Goal: Use online tool/utility: Utilize a website feature to perform a specific function

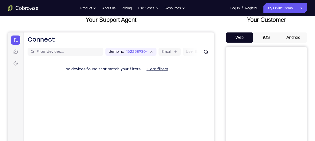
scroll to position [32, 0]
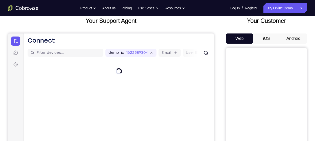
click at [295, 36] on button "Android" at bounding box center [293, 38] width 27 height 10
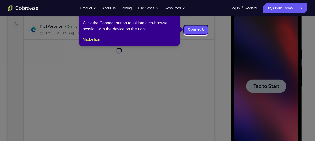
scroll to position [71, 0]
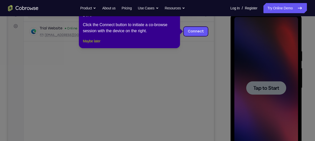
click at [97, 44] on button "Maybe later" at bounding box center [91, 41] width 17 height 6
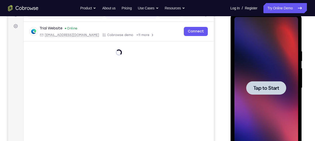
click at [264, 82] on div at bounding box center [266, 87] width 40 height 13
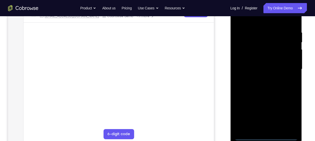
scroll to position [91, 0]
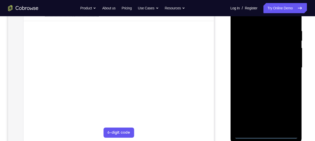
click at [266, 134] on div at bounding box center [266, 68] width 64 height 142
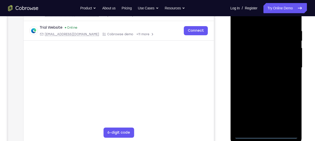
click at [290, 113] on div at bounding box center [266, 68] width 64 height 142
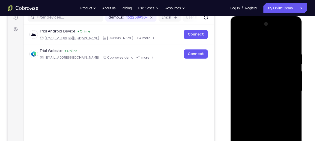
scroll to position [67, 0]
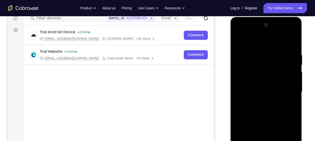
click at [256, 40] on div at bounding box center [266, 92] width 64 height 142
click at [286, 90] on div at bounding box center [266, 92] width 64 height 142
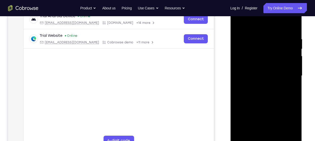
scroll to position [83, 0]
click at [263, 84] on div at bounding box center [266, 76] width 64 height 142
click at [261, 70] on div at bounding box center [266, 76] width 64 height 142
click at [253, 67] on div at bounding box center [266, 76] width 64 height 142
click at [255, 75] on div at bounding box center [266, 76] width 64 height 142
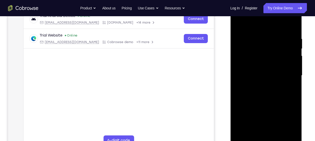
click at [267, 66] on div at bounding box center [266, 76] width 64 height 142
click at [264, 77] on div at bounding box center [266, 76] width 64 height 142
click at [253, 46] on div at bounding box center [266, 76] width 64 height 142
click at [260, 57] on div at bounding box center [266, 76] width 64 height 142
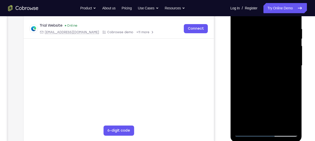
scroll to position [90, 0]
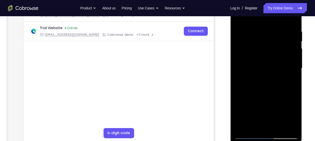
click at [268, 92] on div at bounding box center [266, 68] width 64 height 142
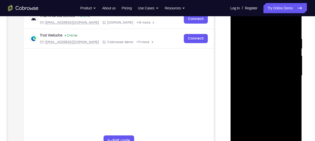
scroll to position [82, 0]
click at [295, 24] on div at bounding box center [266, 76] width 64 height 142
click at [240, 88] on div at bounding box center [266, 76] width 64 height 142
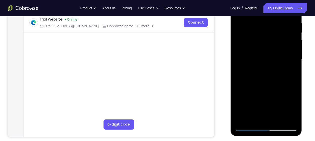
scroll to position [100, 0]
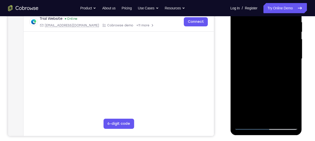
click at [282, 94] on div at bounding box center [266, 59] width 64 height 142
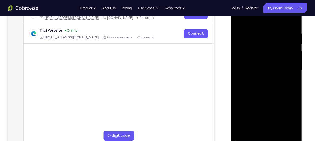
scroll to position [87, 0]
click at [288, 110] on div at bounding box center [266, 71] width 64 height 142
click at [293, 69] on div at bounding box center [266, 71] width 64 height 142
click at [294, 70] on div at bounding box center [266, 71] width 64 height 142
click at [294, 71] on div at bounding box center [266, 71] width 64 height 142
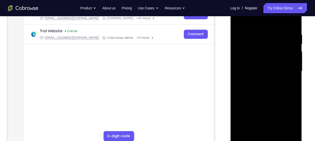
click at [239, 21] on div at bounding box center [266, 71] width 64 height 142
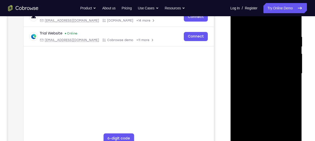
scroll to position [84, 0]
click at [239, 21] on div at bounding box center [266, 74] width 64 height 142
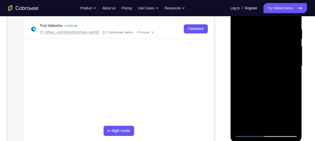
scroll to position [92, 0]
click at [241, 41] on div at bounding box center [266, 66] width 64 height 142
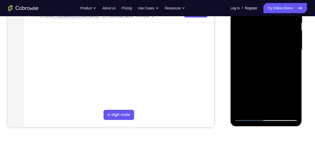
scroll to position [109, 0]
click at [250, 80] on div at bounding box center [266, 50] width 64 height 142
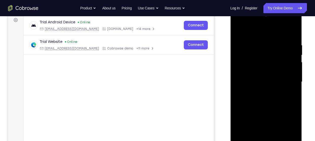
scroll to position [76, 0]
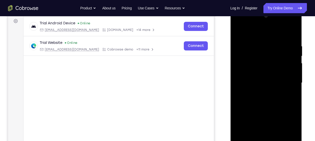
click at [238, 31] on div at bounding box center [266, 83] width 64 height 142
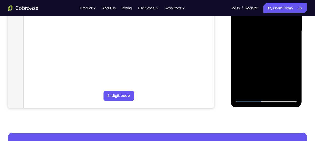
scroll to position [128, 0]
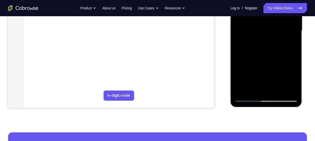
drag, startPoint x: 263, startPoint y: 65, endPoint x: 264, endPoint y: 33, distance: 32.4
click at [264, 33] on div at bounding box center [266, 31] width 64 height 142
click at [287, 54] on div at bounding box center [266, 31] width 64 height 142
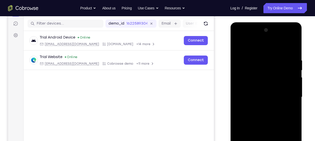
scroll to position [61, 0]
click at [294, 66] on div at bounding box center [266, 97] width 64 height 142
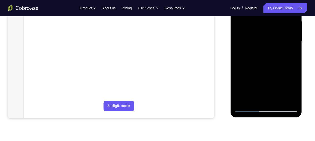
scroll to position [118, 0]
click at [280, 99] on div at bounding box center [266, 41] width 64 height 142
click at [266, 66] on div at bounding box center [266, 41] width 64 height 142
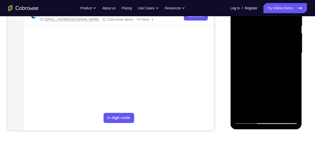
scroll to position [109, 0]
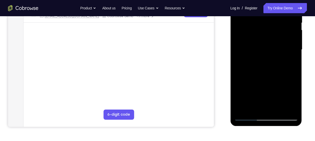
click at [257, 75] on div at bounding box center [266, 50] width 64 height 142
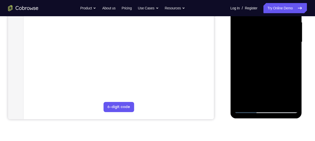
scroll to position [116, 0]
click at [253, 99] on div at bounding box center [266, 42] width 64 height 142
click at [290, 54] on div at bounding box center [266, 42] width 64 height 142
click at [255, 101] on div at bounding box center [266, 42] width 64 height 142
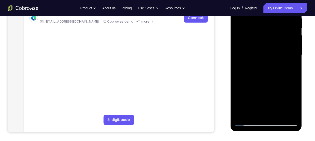
scroll to position [109, 0]
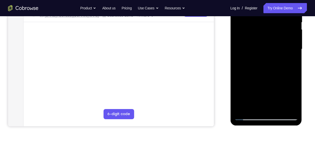
click at [280, 77] on div at bounding box center [266, 49] width 64 height 142
click at [274, 78] on div at bounding box center [266, 49] width 64 height 142
click at [248, 45] on div at bounding box center [266, 49] width 64 height 142
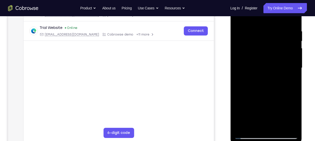
scroll to position [81, 0]
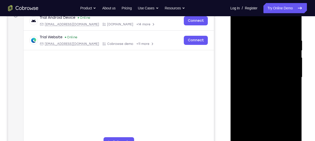
click at [247, 27] on div at bounding box center [266, 77] width 64 height 142
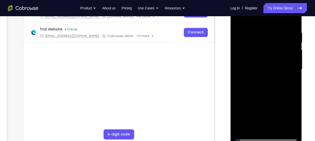
scroll to position [89, 0]
click at [243, 27] on div at bounding box center [266, 69] width 64 height 142
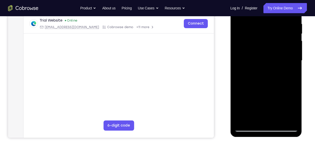
scroll to position [85, 0]
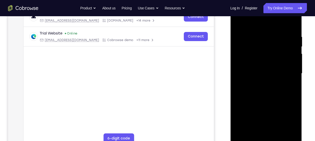
click at [291, 35] on div at bounding box center [266, 74] width 64 height 142
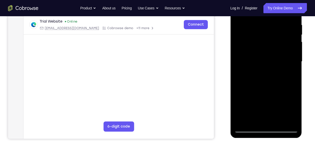
scroll to position [97, 0]
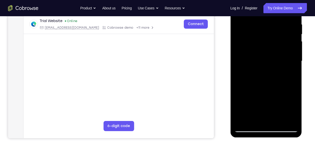
click at [288, 50] on div at bounding box center [266, 61] width 64 height 142
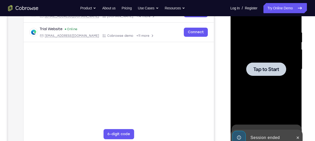
scroll to position [90, 0]
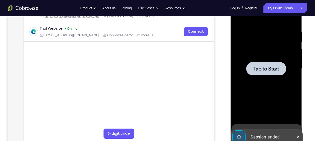
click at [274, 78] on div at bounding box center [266, 69] width 64 height 142
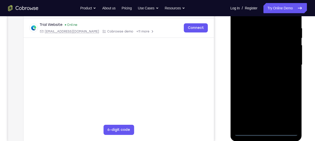
scroll to position [94, 0]
click at [268, 132] on div at bounding box center [266, 65] width 64 height 142
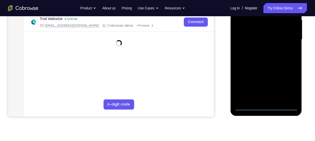
scroll to position [119, 0]
click at [290, 86] on div at bounding box center [266, 39] width 64 height 142
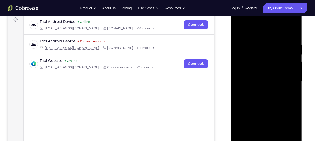
scroll to position [70, 0]
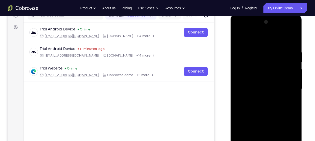
click at [252, 37] on div at bounding box center [266, 89] width 64 height 142
click at [288, 86] on div at bounding box center [266, 89] width 64 height 142
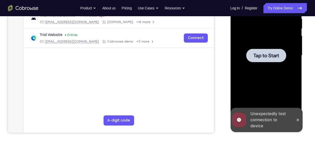
scroll to position [103, 0]
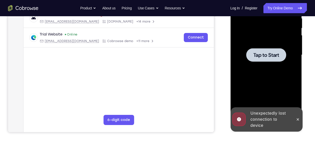
click at [273, 57] on span "Tap to Start" at bounding box center [266, 54] width 26 height 5
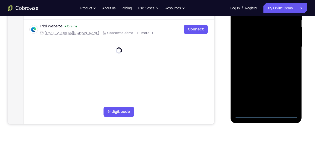
scroll to position [108, 0]
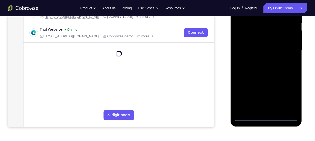
click at [265, 115] on div at bounding box center [266, 50] width 64 height 142
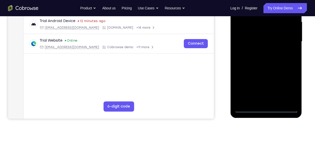
scroll to position [119, 0]
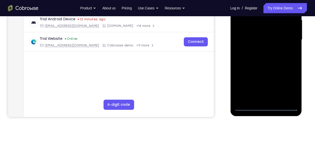
click at [266, 106] on div at bounding box center [266, 40] width 64 height 142
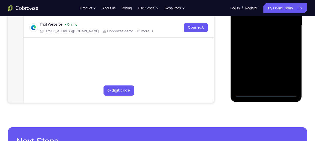
scroll to position [134, 0]
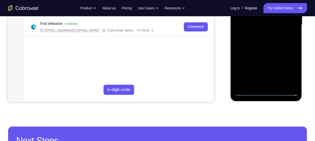
click at [291, 68] on div at bounding box center [266, 25] width 64 height 142
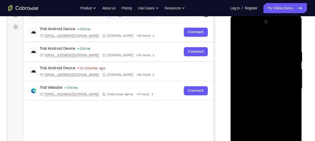
scroll to position [68, 0]
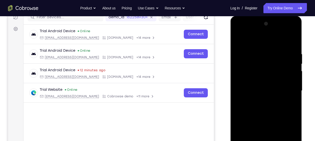
click at [255, 42] on div at bounding box center [266, 91] width 64 height 142
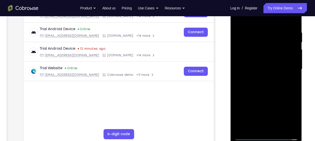
scroll to position [90, 0]
click at [289, 69] on div at bounding box center [266, 69] width 64 height 142
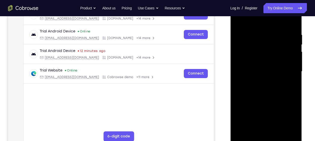
scroll to position [87, 0]
click at [271, 131] on div at bounding box center [266, 71] width 64 height 142
click at [264, 66] on div at bounding box center [266, 71] width 64 height 142
click at [254, 60] on div at bounding box center [266, 71] width 64 height 142
click at [254, 73] on div at bounding box center [266, 71] width 64 height 142
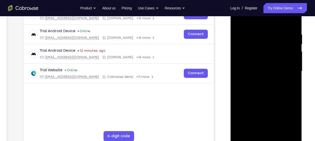
click at [277, 89] on div at bounding box center [266, 71] width 64 height 142
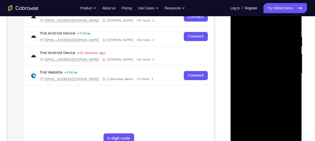
scroll to position [83, 0]
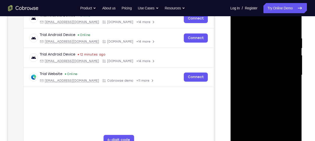
click at [270, 97] on div at bounding box center [266, 75] width 64 height 142
click at [294, 133] on div at bounding box center [266, 75] width 64 height 142
click at [261, 37] on div at bounding box center [266, 75] width 64 height 142
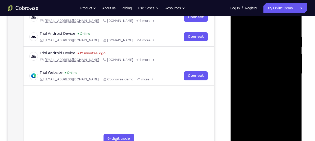
scroll to position [84, 0]
click at [294, 59] on div at bounding box center [266, 74] width 64 height 142
click at [292, 25] on div at bounding box center [266, 74] width 64 height 142
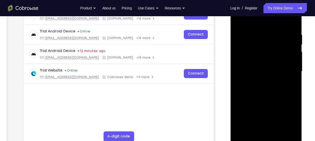
scroll to position [87, 0]
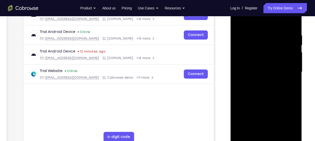
click at [292, 21] on div at bounding box center [266, 72] width 64 height 142
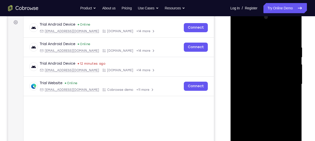
scroll to position [76, 0]
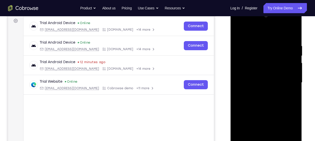
click at [291, 34] on div at bounding box center [266, 83] width 64 height 142
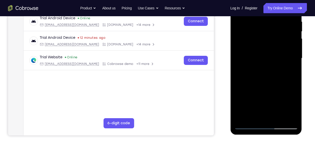
scroll to position [107, 0]
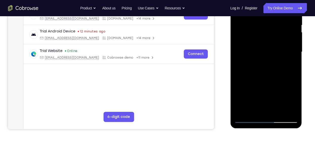
click at [250, 118] on div at bounding box center [266, 52] width 64 height 142
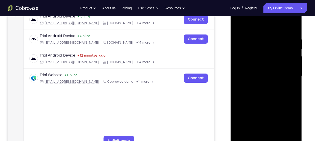
scroll to position [89, 0]
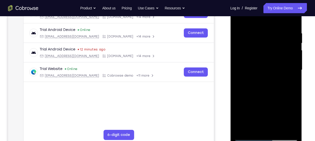
click at [278, 129] on div at bounding box center [266, 70] width 64 height 142
click at [279, 129] on div at bounding box center [266, 70] width 64 height 142
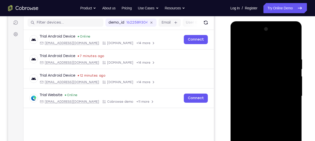
scroll to position [69, 0]
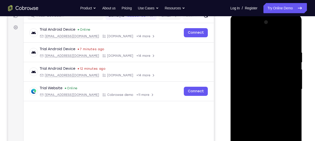
click at [267, 116] on div at bounding box center [266, 89] width 64 height 142
click at [257, 81] on div at bounding box center [266, 89] width 64 height 142
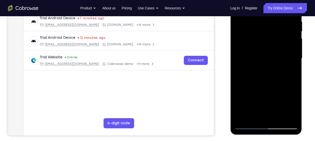
scroll to position [100, 0]
click at [251, 115] on div at bounding box center [266, 58] width 64 height 142
click at [289, 70] on div at bounding box center [266, 58] width 64 height 142
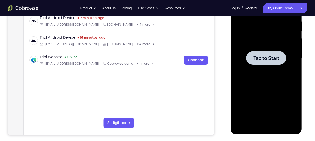
click at [280, 67] on div at bounding box center [266, 58] width 64 height 142
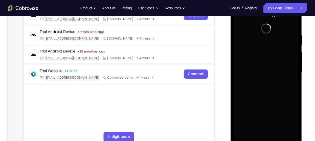
scroll to position [87, 0]
click at [0, 0] on div at bounding box center [0, 0] width 0 height 0
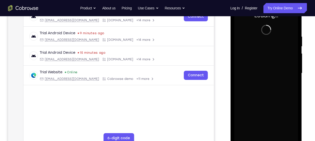
scroll to position [64, 0]
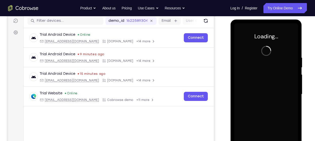
click at [251, 100] on div at bounding box center [266, 94] width 64 height 142
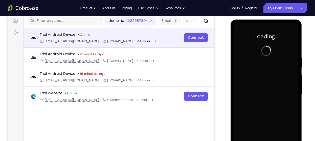
scroll to position [0, 0]
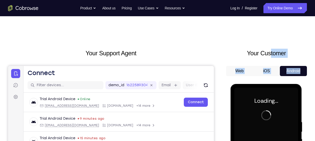
drag, startPoint x: 269, startPoint y: 36, endPoint x: 278, endPoint y: 83, distance: 48.3
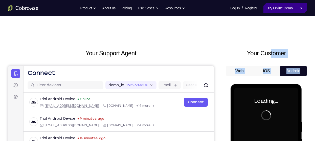
drag, startPoint x: 278, startPoint y: 83, endPoint x: 289, endPoint y: 4, distance: 80.3
click at [289, 4] on link "Try Online Demo" at bounding box center [286, 8] width 44 height 10
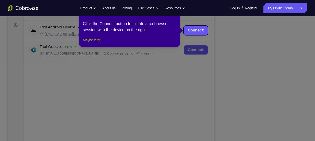
scroll to position [71, 0]
click at [92, 43] on button "Maybe later" at bounding box center [91, 40] width 17 height 6
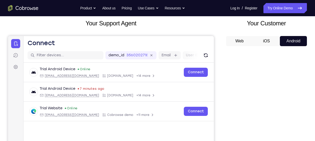
scroll to position [30, 0]
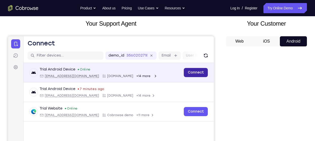
click at [190, 71] on link "Connect" at bounding box center [196, 72] width 24 height 9
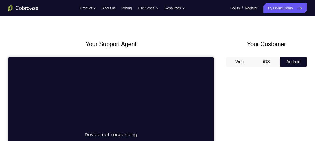
scroll to position [0, 0]
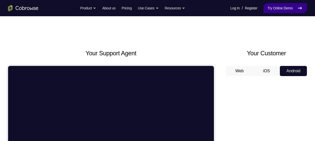
click at [271, 4] on link "Try Online Demo" at bounding box center [286, 8] width 44 height 10
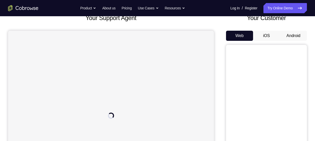
click at [290, 35] on button "Android" at bounding box center [293, 36] width 27 height 10
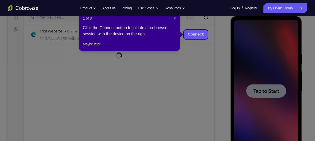
scroll to position [67, 0]
click at [91, 47] on button "Maybe later" at bounding box center [91, 44] width 17 height 6
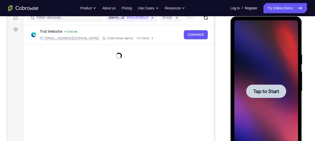
click at [272, 91] on span "Tap to Start" at bounding box center [266, 91] width 26 height 5
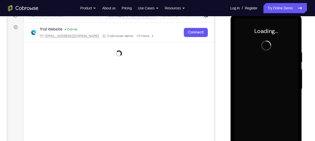
scroll to position [70, 0]
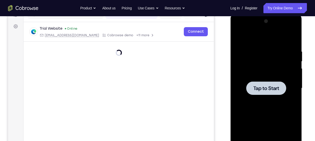
click at [272, 91] on div at bounding box center [266, 87] width 40 height 13
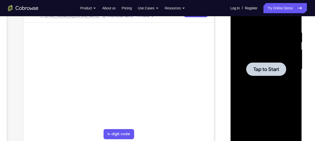
scroll to position [72, 0]
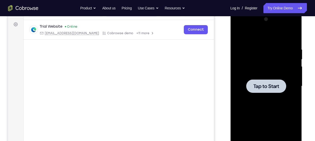
click at [272, 85] on span "Tap to Start" at bounding box center [266, 85] width 26 height 5
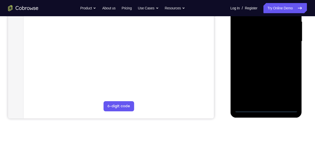
scroll to position [117, 0]
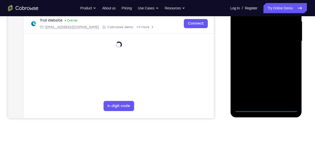
click at [266, 108] on div at bounding box center [266, 41] width 64 height 142
click at [288, 87] on div at bounding box center [266, 41] width 64 height 142
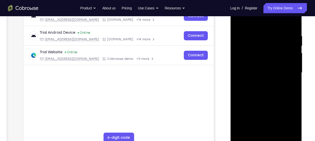
scroll to position [85, 0]
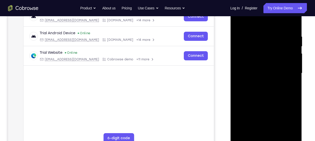
click at [257, 23] on div at bounding box center [266, 73] width 64 height 142
click at [288, 72] on div at bounding box center [266, 73] width 64 height 142
click at [262, 82] on div at bounding box center [266, 73] width 64 height 142
click at [263, 68] on div at bounding box center [266, 73] width 64 height 142
click at [254, 73] on div at bounding box center [266, 73] width 64 height 142
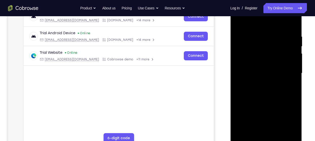
click at [250, 91] on div at bounding box center [266, 73] width 64 height 142
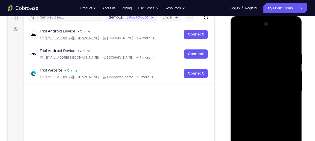
scroll to position [89, 0]
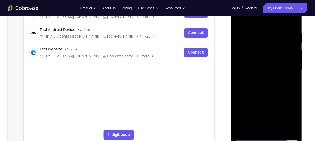
click at [267, 92] on div at bounding box center [266, 70] width 64 height 142
click at [279, 130] on div at bounding box center [266, 70] width 64 height 142
click at [265, 96] on div at bounding box center [266, 70] width 64 height 142
click at [261, 60] on div at bounding box center [266, 70] width 64 height 142
click at [247, 126] on div at bounding box center [266, 70] width 64 height 142
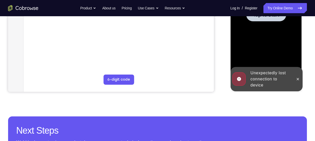
scroll to position [119, 0]
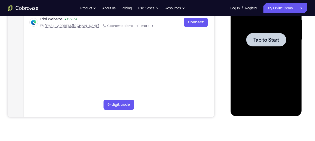
click at [258, 56] on div at bounding box center [266, 40] width 64 height 142
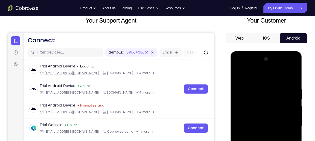
scroll to position [92, 0]
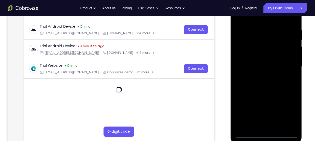
click at [265, 131] on div at bounding box center [266, 67] width 64 height 142
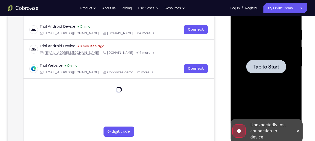
click at [264, 89] on div at bounding box center [266, 67] width 64 height 142
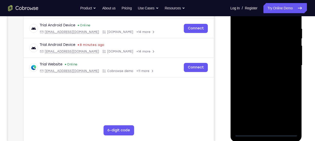
scroll to position [94, 0]
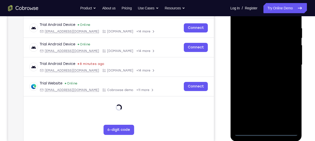
click at [266, 132] on div at bounding box center [266, 65] width 64 height 142
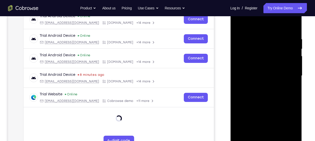
scroll to position [82, 0]
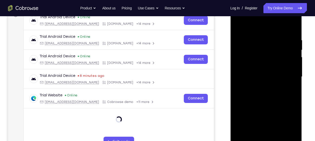
click at [289, 122] on div at bounding box center [266, 77] width 64 height 142
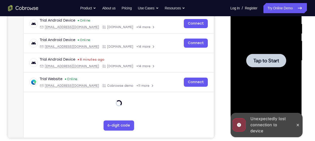
scroll to position [98, 0]
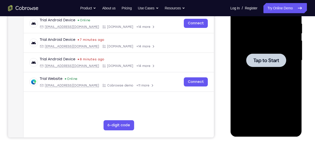
click at [278, 61] on span "Tap to Start" at bounding box center [266, 60] width 26 height 5
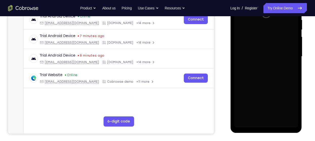
scroll to position [102, 0]
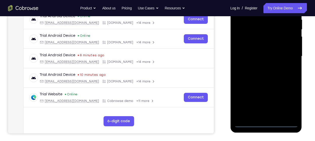
click at [265, 122] on div at bounding box center [266, 56] width 64 height 142
click at [289, 98] on div at bounding box center [266, 56] width 64 height 142
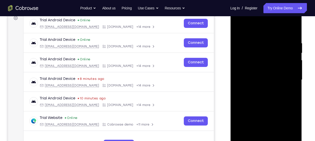
scroll to position [78, 0]
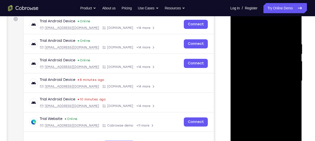
click at [251, 33] on div at bounding box center [266, 81] width 64 height 142
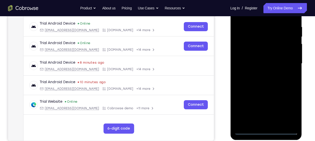
scroll to position [96, 0]
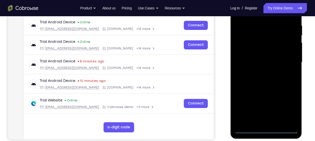
click at [288, 62] on div at bounding box center [266, 62] width 64 height 142
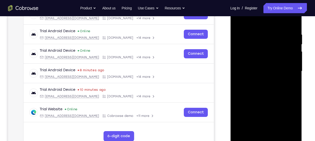
scroll to position [99, 0]
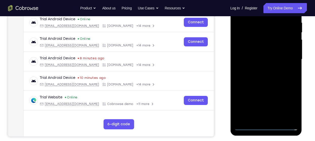
click at [270, 118] on div at bounding box center [266, 59] width 64 height 142
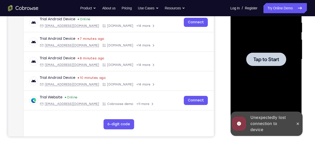
click at [261, 54] on div at bounding box center [266, 58] width 40 height 13
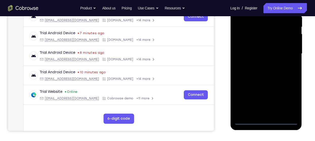
scroll to position [105, 0]
click at [265, 120] on div at bounding box center [266, 54] width 64 height 142
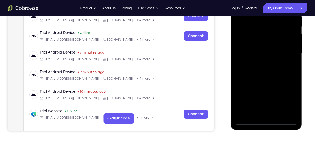
click at [291, 98] on div at bounding box center [266, 54] width 64 height 142
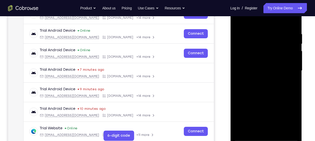
scroll to position [78, 0]
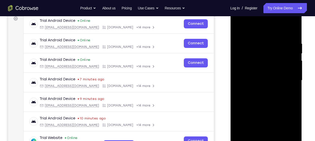
click at [259, 34] on div at bounding box center [266, 80] width 64 height 142
click at [286, 76] on div at bounding box center [266, 80] width 64 height 142
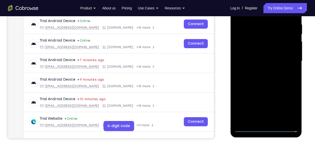
scroll to position [97, 0]
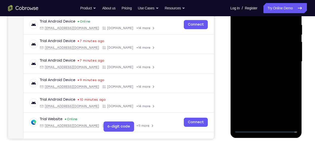
click at [259, 70] on div at bounding box center [266, 62] width 64 height 142
click at [259, 54] on div at bounding box center [266, 62] width 64 height 142
click at [252, 62] on div at bounding box center [266, 62] width 64 height 142
click at [251, 78] on div at bounding box center [266, 62] width 64 height 142
click at [266, 84] on div at bounding box center [266, 62] width 64 height 142
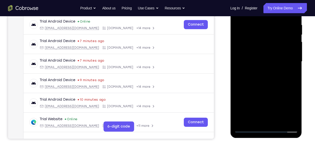
click at [279, 120] on div at bounding box center [266, 62] width 64 height 142
click at [265, 88] on div at bounding box center [266, 62] width 64 height 142
click at [262, 56] on div at bounding box center [266, 62] width 64 height 142
click at [256, 118] on div at bounding box center [266, 62] width 64 height 142
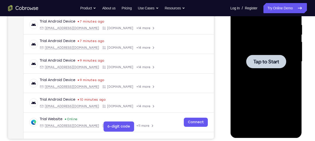
click at [250, 57] on div at bounding box center [266, 61] width 40 height 13
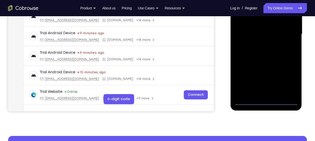
scroll to position [124, 0]
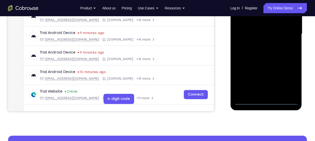
click at [266, 100] on div at bounding box center [266, 34] width 64 height 142
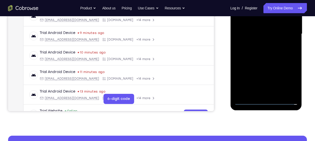
click at [287, 79] on div at bounding box center [266, 34] width 64 height 142
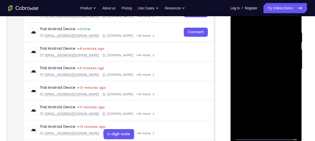
scroll to position [89, 0]
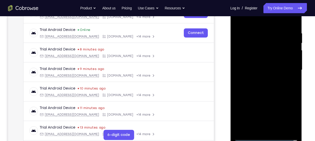
click at [252, 20] on div at bounding box center [266, 70] width 64 height 142
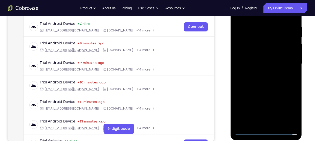
scroll to position [97, 0]
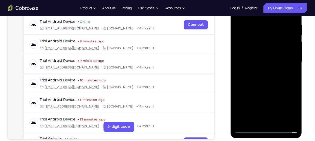
click at [288, 58] on div at bounding box center [266, 62] width 64 height 142
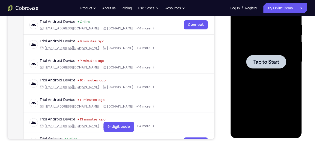
click at [265, 86] on div at bounding box center [266, 62] width 64 height 142
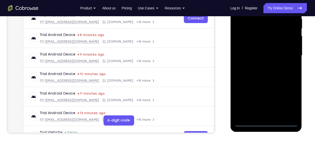
scroll to position [103, 0]
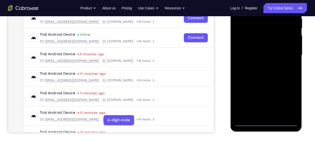
click at [265, 121] on div at bounding box center [266, 55] width 64 height 142
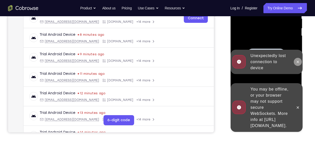
click at [295, 63] on button at bounding box center [298, 62] width 8 height 8
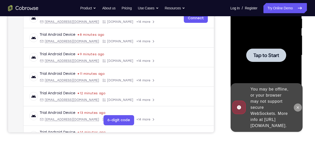
click at [298, 105] on icon at bounding box center [298, 107] width 4 height 4
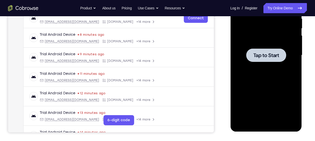
click at [257, 54] on span "Tap to Start" at bounding box center [266, 55] width 26 height 5
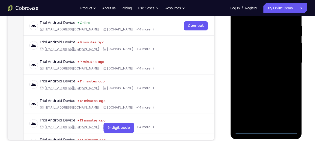
scroll to position [96, 0]
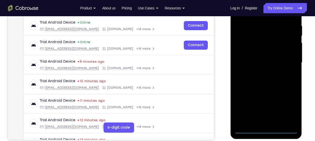
click at [267, 129] on div at bounding box center [266, 63] width 64 height 142
click at [289, 109] on div at bounding box center [266, 63] width 64 height 142
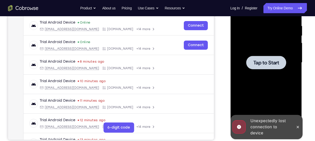
click at [257, 58] on div at bounding box center [266, 62] width 40 height 13
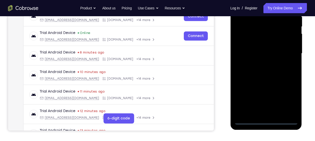
scroll to position [105, 0]
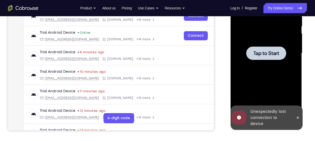
click at [252, 49] on div at bounding box center [266, 52] width 40 height 13
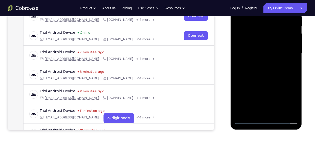
scroll to position [105, 0]
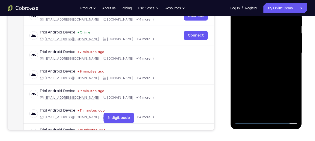
click at [266, 118] on div at bounding box center [266, 53] width 64 height 142
click at [266, 120] on div at bounding box center [266, 53] width 64 height 142
click at [286, 94] on div at bounding box center [266, 53] width 64 height 142
click at [291, 98] on div at bounding box center [266, 53] width 64 height 142
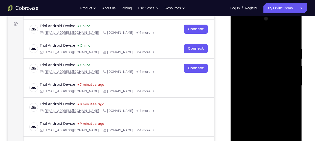
scroll to position [73, 0]
click at [252, 36] on div at bounding box center [266, 85] width 64 height 142
click at [287, 83] on div at bounding box center [266, 85] width 64 height 142
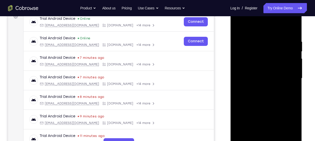
scroll to position [81, 0]
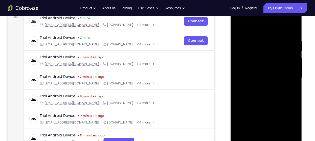
click at [262, 86] on div at bounding box center [266, 78] width 64 height 142
click at [256, 74] on div at bounding box center [266, 78] width 64 height 142
click at [249, 78] on div at bounding box center [266, 78] width 64 height 142
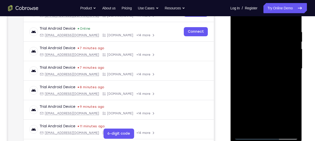
scroll to position [91, 0]
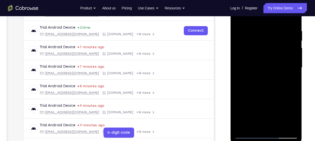
click at [248, 84] on div at bounding box center [266, 68] width 64 height 142
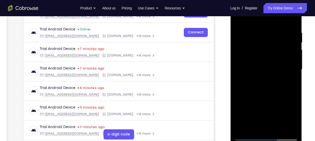
scroll to position [84, 0]
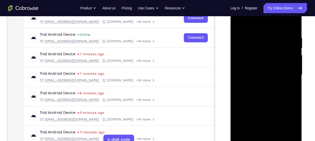
click at [267, 98] on div at bounding box center [266, 75] width 64 height 142
click at [277, 133] on div at bounding box center [266, 75] width 64 height 142
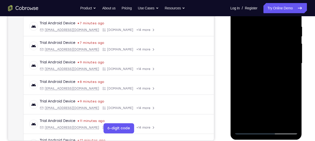
scroll to position [95, 0]
click at [263, 90] on div at bounding box center [266, 63] width 64 height 142
click at [272, 56] on div at bounding box center [266, 63] width 64 height 142
click at [251, 120] on div at bounding box center [266, 63] width 64 height 142
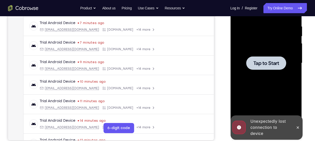
click at [283, 76] on div at bounding box center [266, 63] width 64 height 142
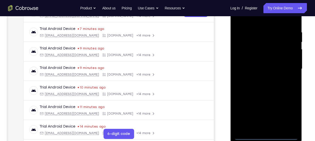
scroll to position [89, 0]
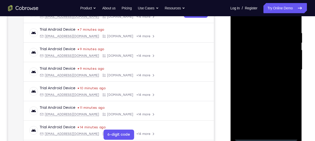
click at [266, 138] on div at bounding box center [266, 70] width 64 height 142
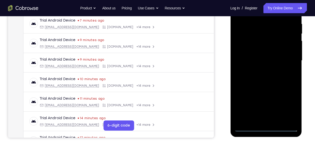
scroll to position [98, 0]
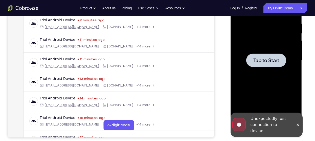
click at [254, 58] on span "Tap to Start" at bounding box center [266, 60] width 26 height 5
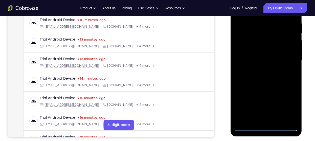
scroll to position [99, 0]
click at [250, 125] on div at bounding box center [266, 60] width 64 height 142
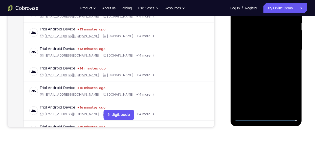
scroll to position [109, 0]
click at [289, 95] on div at bounding box center [266, 50] width 64 height 142
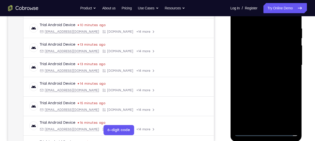
scroll to position [69, 0]
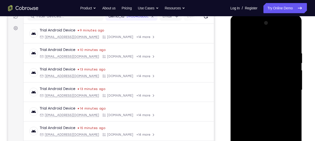
click at [239, 31] on div at bounding box center [266, 90] width 64 height 142
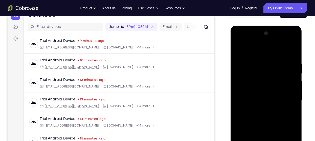
scroll to position [59, 0]
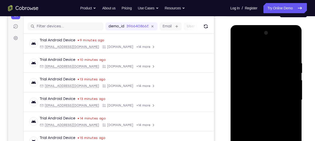
click at [287, 96] on div at bounding box center [266, 100] width 64 height 142
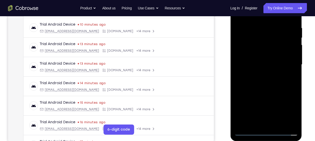
scroll to position [96, 0]
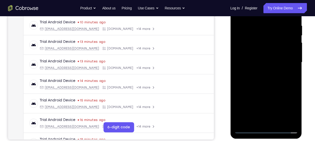
click at [261, 72] on div at bounding box center [266, 62] width 64 height 142
click at [256, 53] on div at bounding box center [266, 62] width 64 height 142
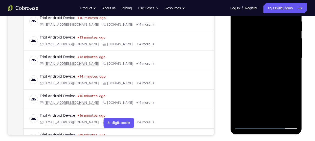
scroll to position [101, 0]
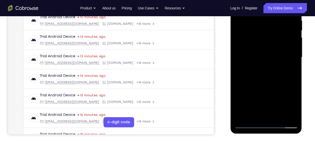
click at [267, 45] on div at bounding box center [266, 57] width 64 height 142
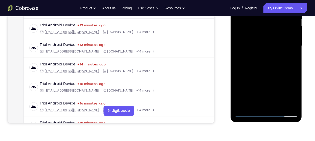
scroll to position [113, 0]
click at [279, 106] on div at bounding box center [266, 46] width 64 height 142
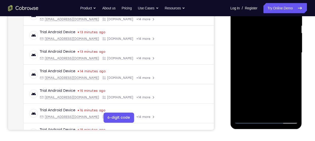
scroll to position [105, 0]
click at [264, 82] on div at bounding box center [266, 53] width 64 height 142
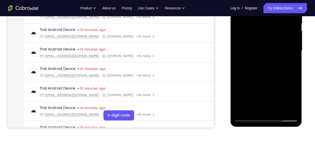
scroll to position [103, 0]
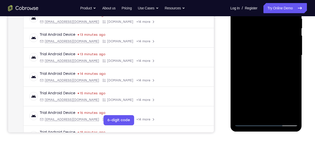
click at [256, 48] on div at bounding box center [266, 55] width 64 height 142
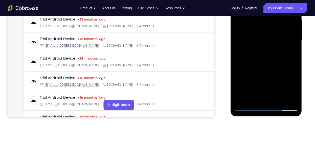
scroll to position [120, 0]
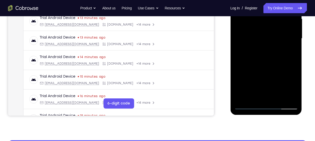
click at [253, 95] on div at bounding box center [266, 39] width 64 height 142
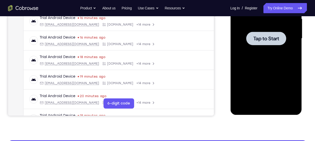
click at [217, 107] on div "Your Support Agent Your Customer Web iOS Android" at bounding box center [157, 22] width 299 height 187
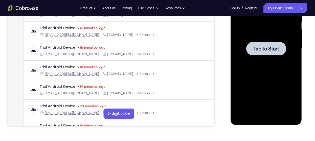
scroll to position [107, 0]
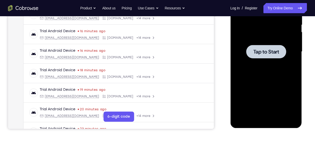
click at [245, 65] on div at bounding box center [266, 52] width 64 height 142
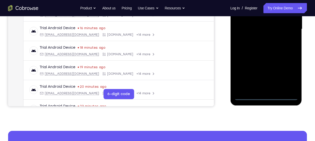
scroll to position [130, 0]
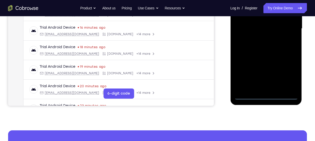
click at [266, 96] on div at bounding box center [266, 29] width 64 height 142
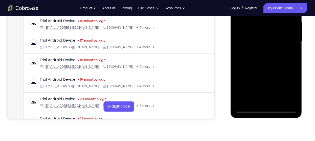
scroll to position [116, 0]
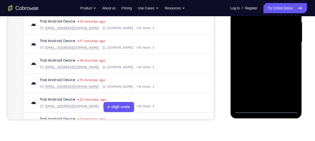
click at [287, 88] on div at bounding box center [266, 42] width 64 height 142
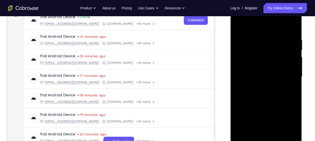
scroll to position [70, 0]
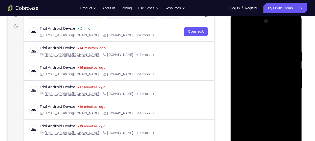
click at [238, 29] on div at bounding box center [266, 88] width 64 height 142
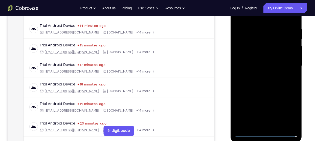
scroll to position [95, 0]
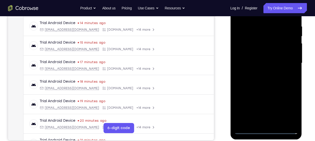
click at [287, 59] on div at bounding box center [266, 63] width 64 height 142
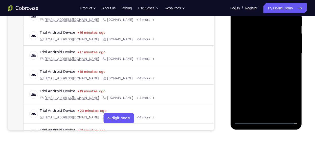
scroll to position [107, 0]
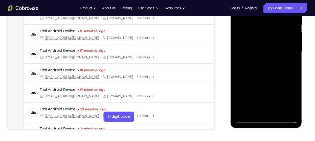
click at [261, 60] on div at bounding box center [266, 52] width 64 height 142
click at [252, 47] on div at bounding box center [266, 52] width 64 height 142
click at [290, 43] on div at bounding box center [266, 52] width 64 height 142
click at [263, 52] on div at bounding box center [266, 52] width 64 height 142
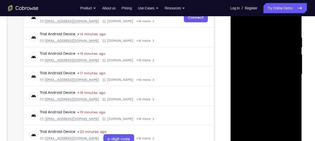
scroll to position [112, 0]
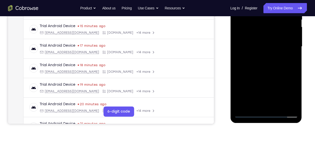
click at [254, 63] on div at bounding box center [266, 47] width 64 height 142
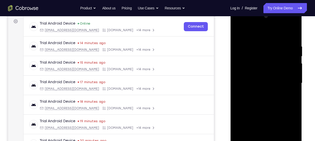
scroll to position [82, 0]
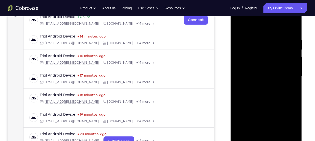
click at [241, 73] on div at bounding box center [266, 77] width 64 height 142
click at [246, 75] on div at bounding box center [266, 77] width 64 height 142
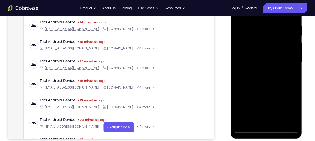
scroll to position [94, 0]
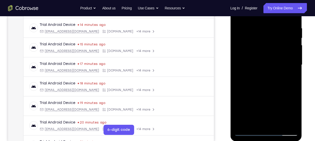
click at [250, 82] on div at bounding box center [266, 65] width 64 height 142
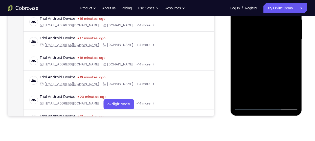
scroll to position [119, 0]
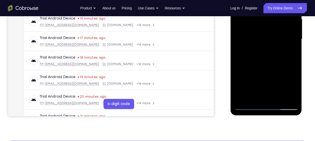
click at [264, 60] on div at bounding box center [266, 39] width 64 height 142
click at [278, 100] on div at bounding box center [266, 39] width 64 height 142
click at [265, 63] on div at bounding box center [266, 39] width 64 height 142
click at [256, 33] on div at bounding box center [266, 39] width 64 height 142
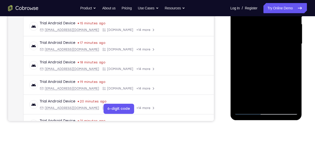
scroll to position [114, 0]
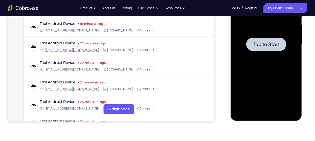
click at [274, 42] on span "Tap to Start" at bounding box center [266, 44] width 26 height 5
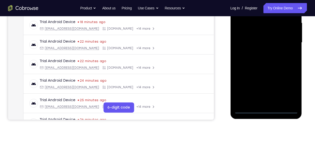
scroll to position [117, 0]
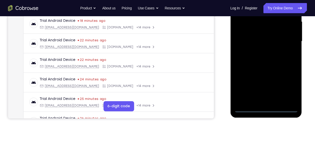
click at [265, 109] on div at bounding box center [266, 41] width 64 height 142
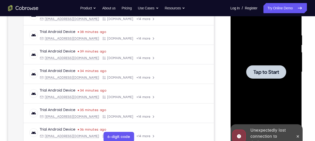
scroll to position [88, 0]
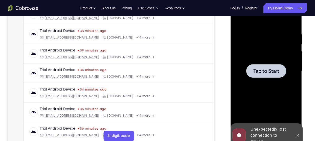
click at [258, 79] on div at bounding box center [266, 71] width 64 height 142
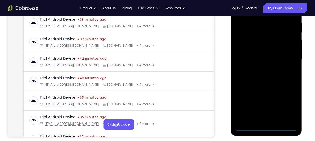
scroll to position [99, 0]
click at [266, 125] on div at bounding box center [266, 59] width 64 height 142
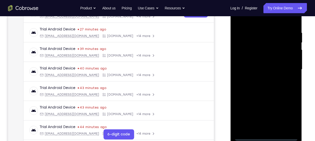
click at [287, 115] on div at bounding box center [266, 69] width 64 height 142
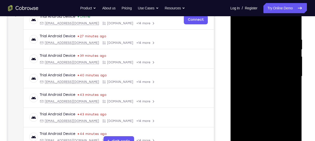
scroll to position [82, 0]
click at [251, 27] on div at bounding box center [266, 76] width 64 height 142
click at [288, 73] on div at bounding box center [266, 76] width 64 height 142
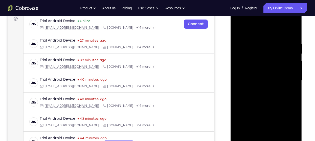
scroll to position [78, 0]
click at [262, 89] on div at bounding box center [266, 81] width 64 height 142
click at [257, 75] on div at bounding box center [266, 81] width 64 height 142
click at [253, 82] on div at bounding box center [266, 81] width 64 height 142
click at [250, 97] on div at bounding box center [266, 81] width 64 height 142
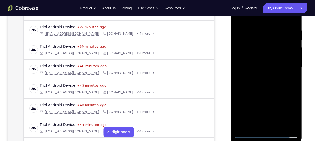
scroll to position [92, 0]
click at [277, 125] on div at bounding box center [266, 67] width 64 height 142
click at [266, 93] on div at bounding box center [266, 67] width 64 height 142
click at [258, 60] on div at bounding box center [266, 67] width 64 height 142
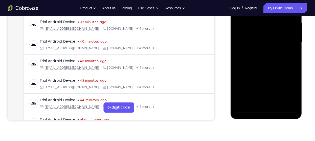
scroll to position [118, 0]
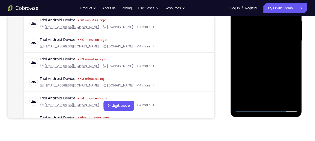
click at [252, 97] on div at bounding box center [266, 41] width 64 height 142
click at [253, 98] on div at bounding box center [266, 41] width 64 height 142
click at [240, 83] on div at bounding box center [266, 41] width 64 height 142
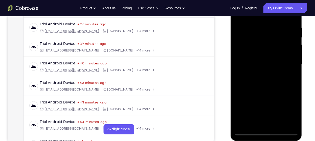
scroll to position [94, 0]
click at [239, 40] on div at bounding box center [266, 65] width 64 height 142
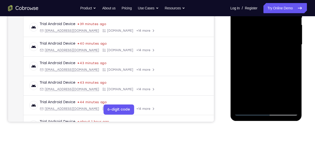
scroll to position [114, 0]
click at [260, 68] on div at bounding box center [266, 44] width 64 height 142
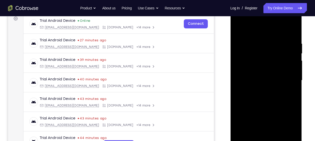
scroll to position [78, 0]
click at [243, 45] on div at bounding box center [266, 81] width 64 height 142
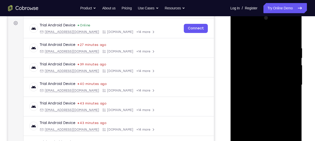
scroll to position [73, 0]
click at [289, 58] on div at bounding box center [266, 85] width 64 height 142
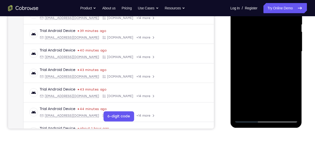
scroll to position [107, 0]
click at [278, 109] on div at bounding box center [266, 51] width 64 height 142
click at [257, 45] on div at bounding box center [266, 51] width 64 height 142
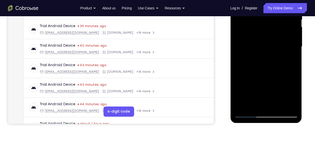
scroll to position [114, 0]
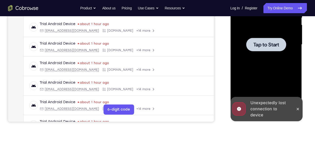
click at [265, 66] on div at bounding box center [266, 45] width 64 height 142
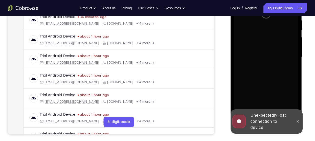
scroll to position [104, 0]
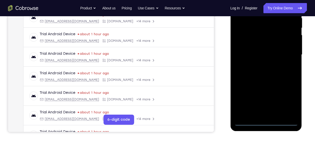
click at [266, 120] on div at bounding box center [266, 55] width 64 height 142
click at [287, 101] on div at bounding box center [266, 55] width 64 height 142
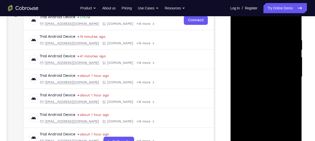
scroll to position [81, 0]
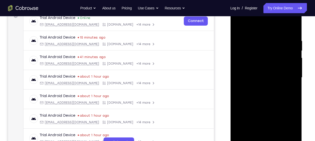
click at [250, 30] on div at bounding box center [266, 78] width 64 height 142
click at [286, 74] on div at bounding box center [266, 78] width 64 height 142
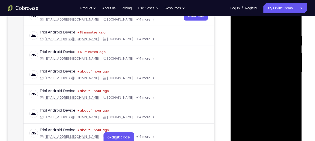
scroll to position [94, 0]
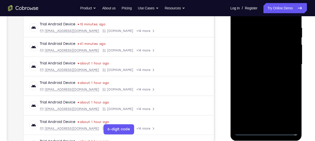
click at [271, 123] on div at bounding box center [266, 64] width 64 height 142
click at [253, 60] on div at bounding box center [266, 64] width 64 height 142
click at [253, 63] on div at bounding box center [266, 64] width 64 height 142
click at [253, 80] on div at bounding box center [266, 64] width 64 height 142
click at [264, 86] on div at bounding box center [266, 64] width 64 height 142
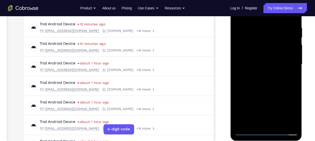
click at [278, 124] on div at bounding box center [266, 64] width 64 height 142
click at [263, 91] on div at bounding box center [266, 64] width 64 height 142
click at [255, 57] on div at bounding box center [266, 64] width 64 height 142
click at [253, 123] on div at bounding box center [266, 64] width 64 height 142
click at [255, 121] on div at bounding box center [266, 64] width 64 height 142
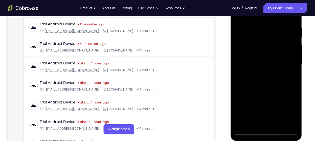
click at [279, 93] on div at bounding box center [266, 64] width 64 height 142
click at [289, 72] on div at bounding box center [266, 64] width 64 height 142
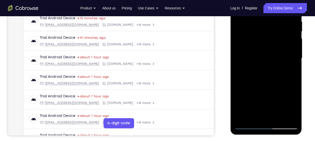
scroll to position [113, 0]
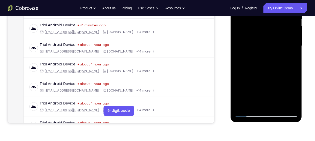
click at [255, 80] on div at bounding box center [266, 46] width 64 height 142
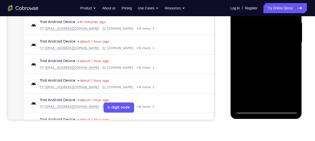
scroll to position [100, 0]
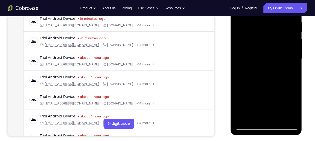
click at [245, 44] on div at bounding box center [266, 59] width 64 height 142
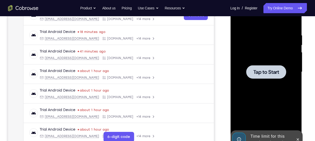
scroll to position [86, 0]
